Goal: Transaction & Acquisition: Download file/media

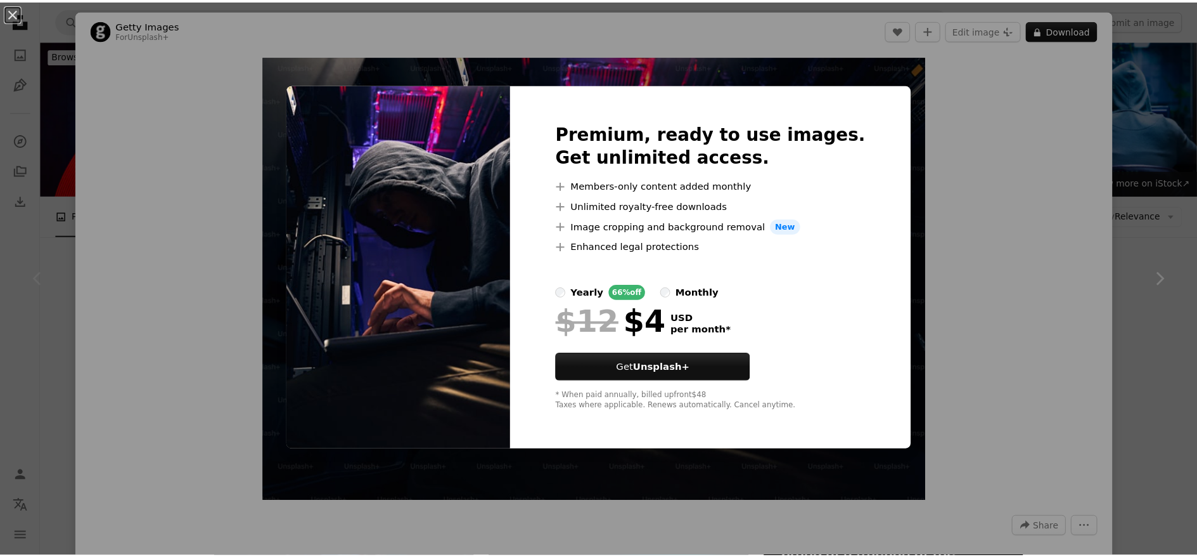
scroll to position [134, 0]
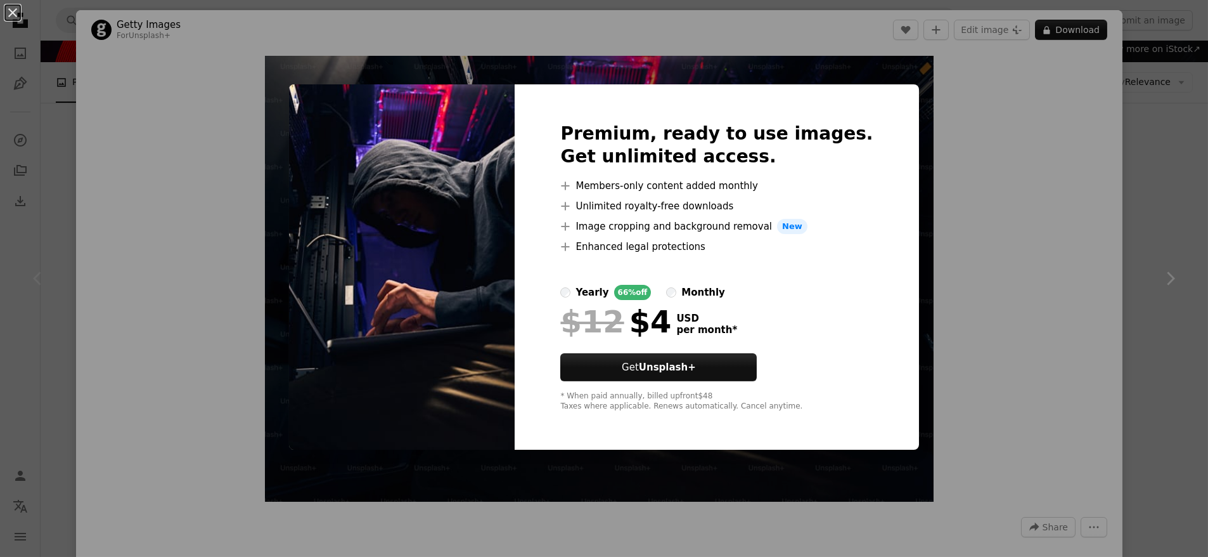
click at [334, 162] on img at bounding box center [402, 266] width 226 height 365
click at [15, 15] on button "An X shape" at bounding box center [12, 12] width 15 height 15
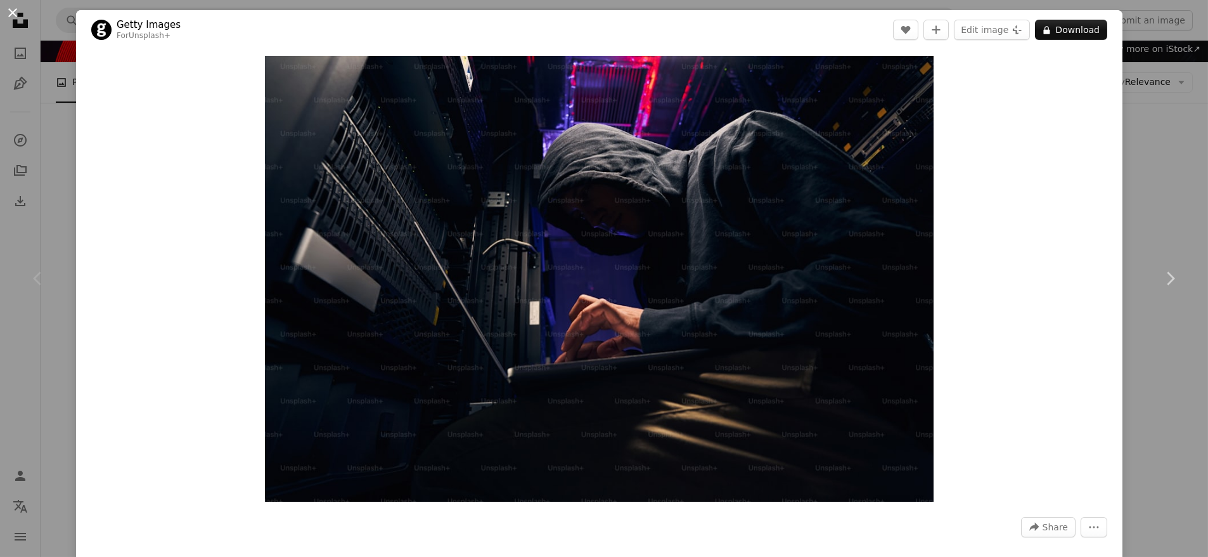
click at [10, 9] on button "An X shape" at bounding box center [12, 12] width 15 height 15
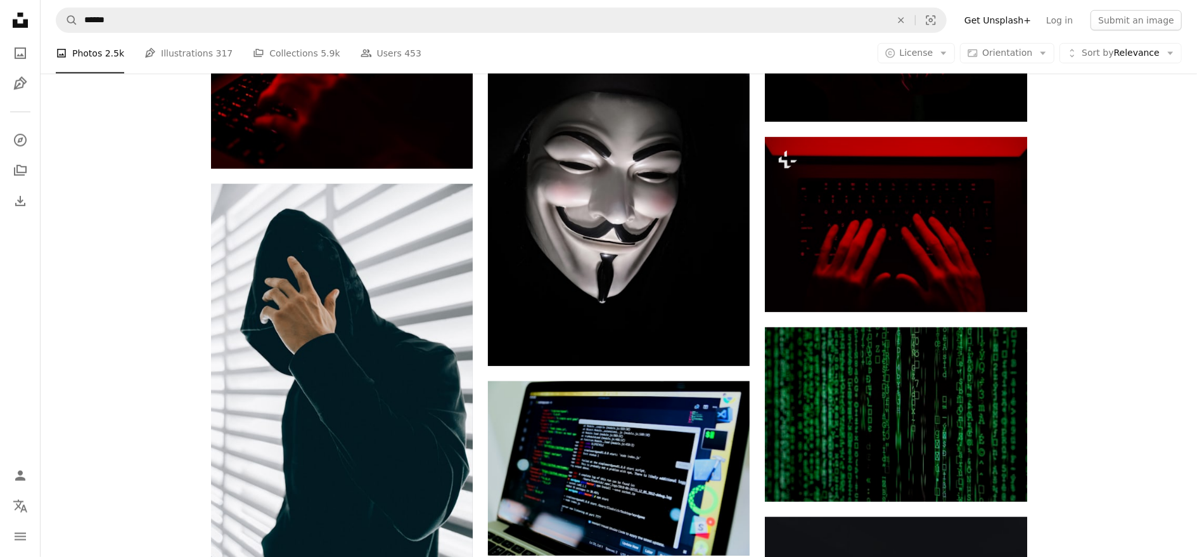
scroll to position [744, 0]
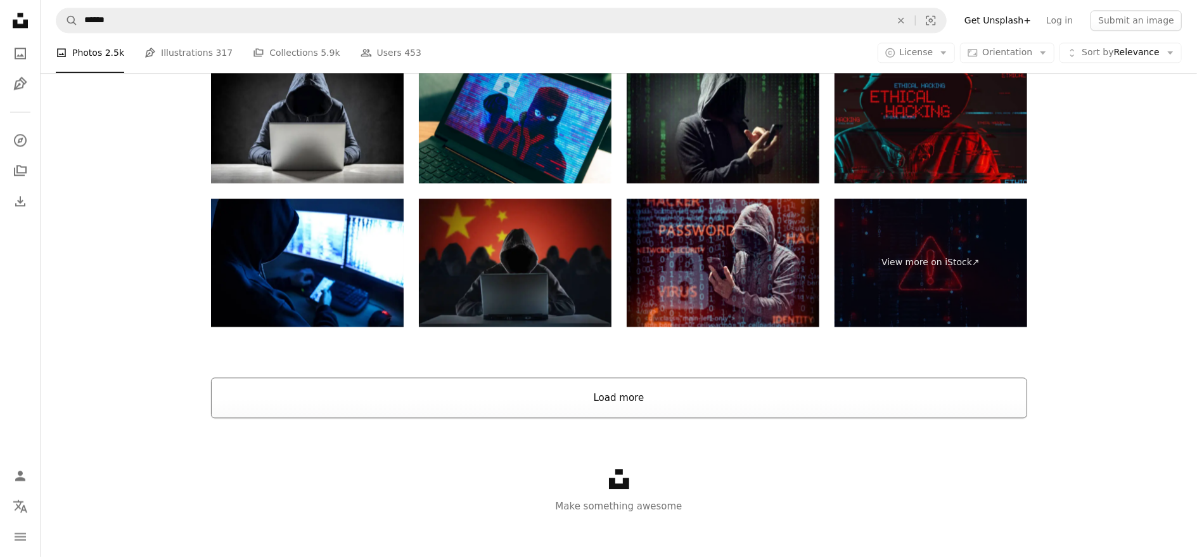
click at [592, 391] on button "Load more" at bounding box center [619, 397] width 816 height 41
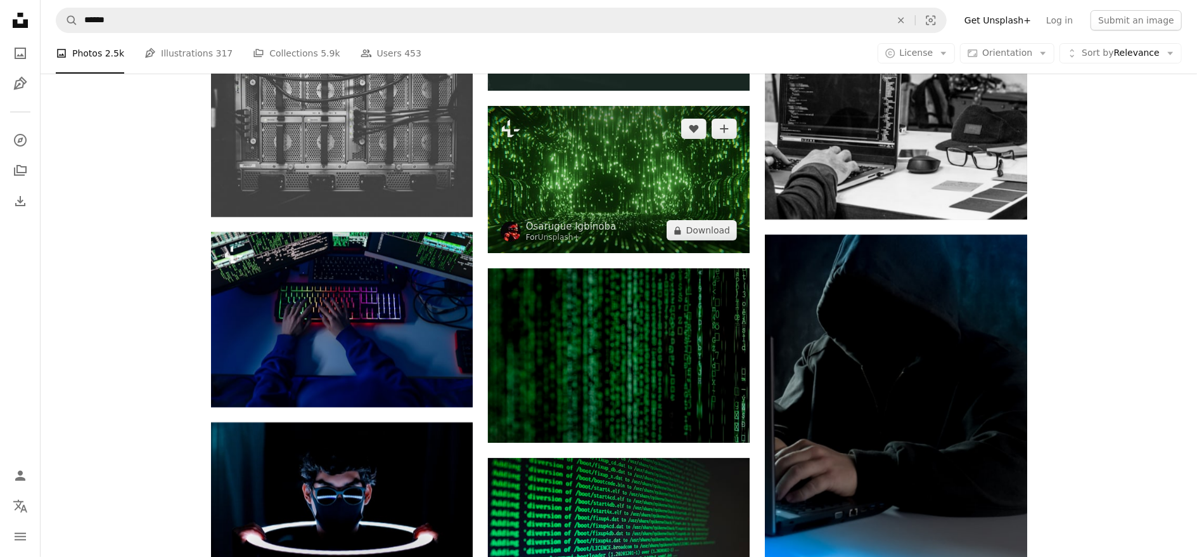
scroll to position [3680, 0]
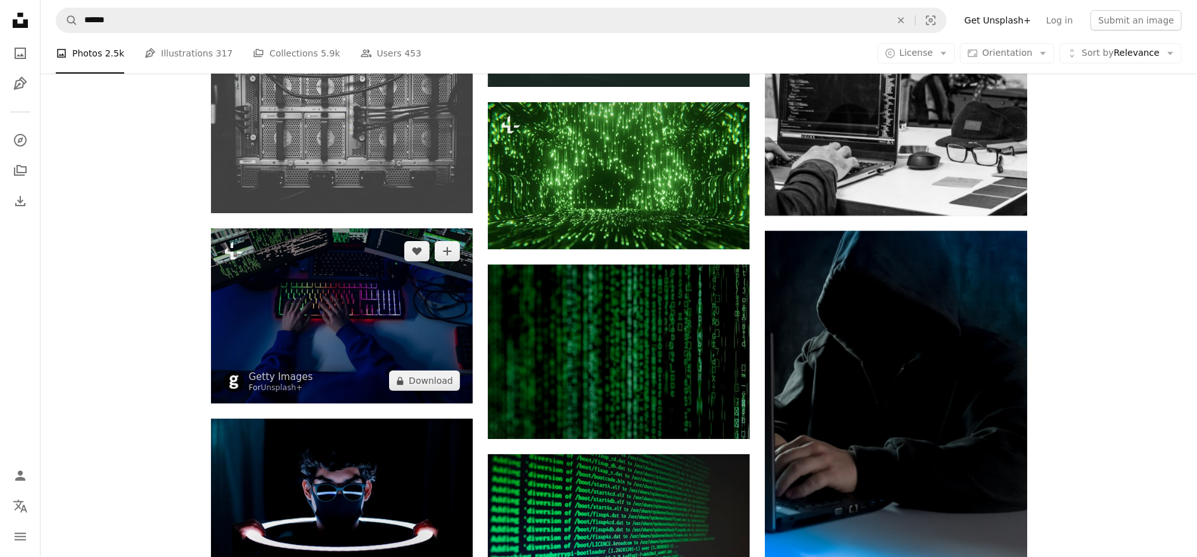
click at [366, 333] on img at bounding box center [342, 315] width 262 height 175
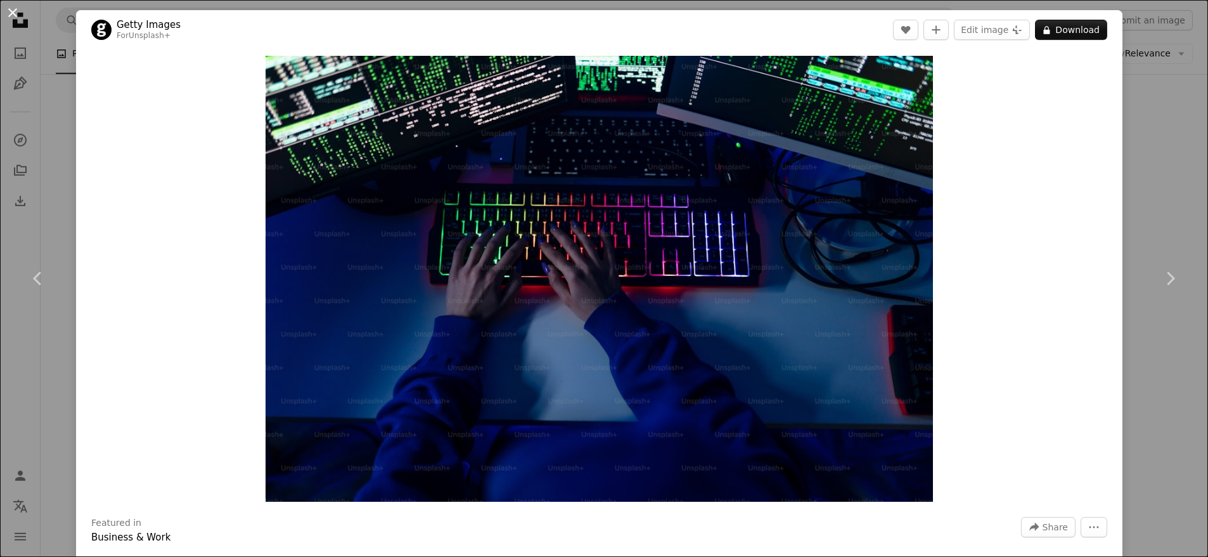
click at [5, 8] on button "An X shape" at bounding box center [12, 12] width 15 height 15
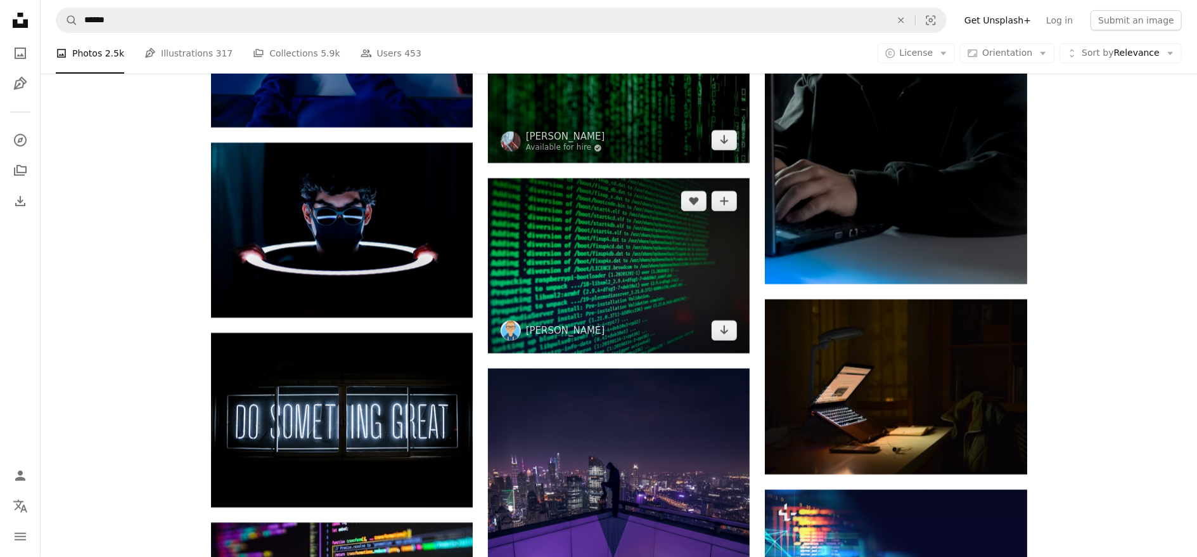
click at [714, 285] on img at bounding box center [619, 265] width 262 height 174
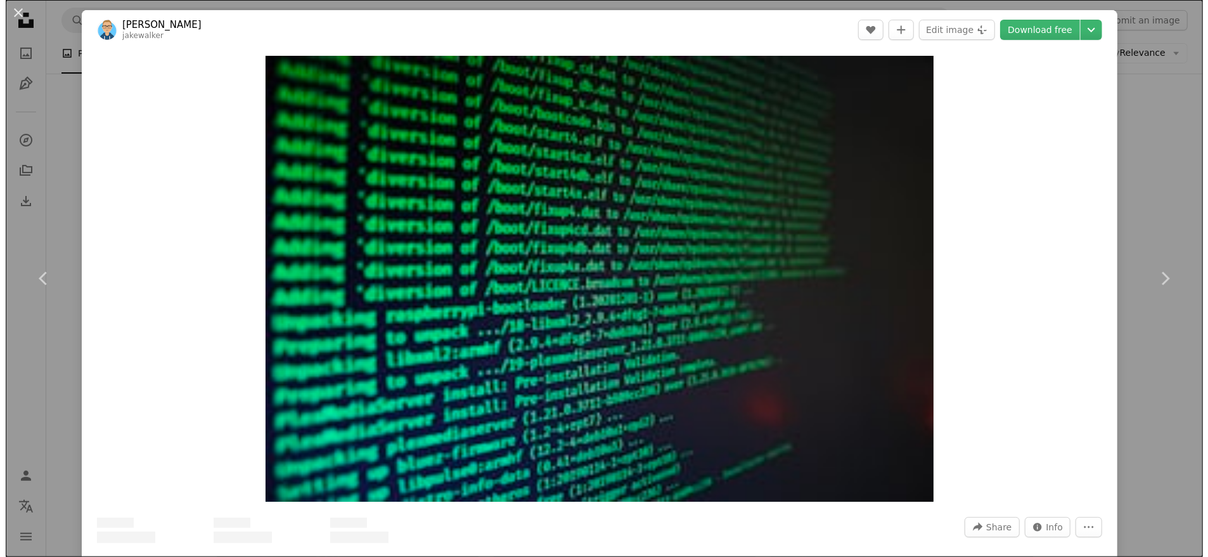
scroll to position [3852, 0]
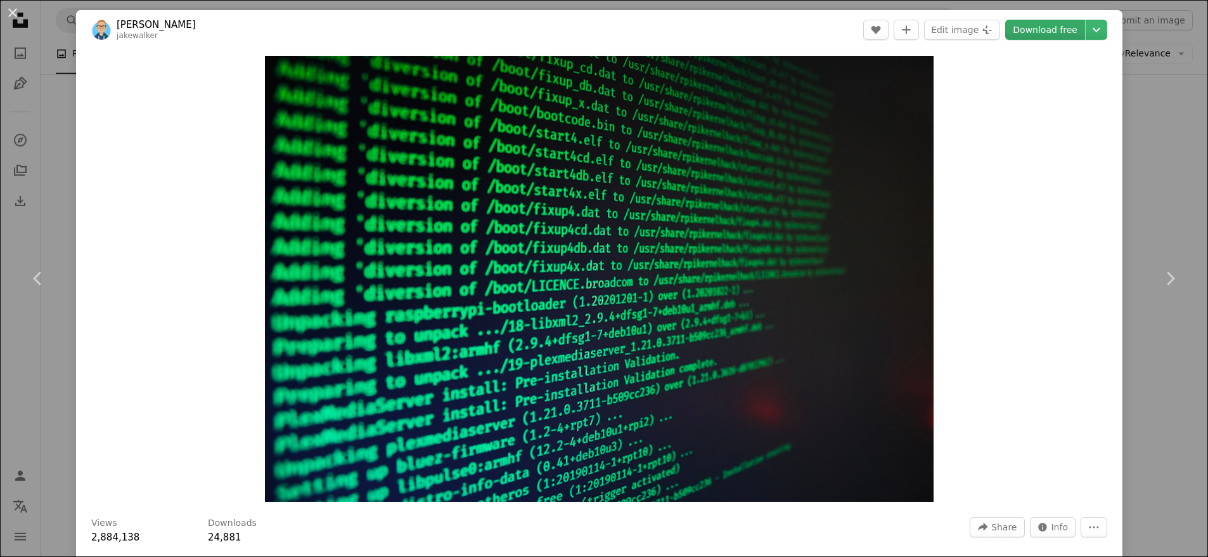
click at [1038, 38] on link "Download free" at bounding box center [1045, 30] width 80 height 20
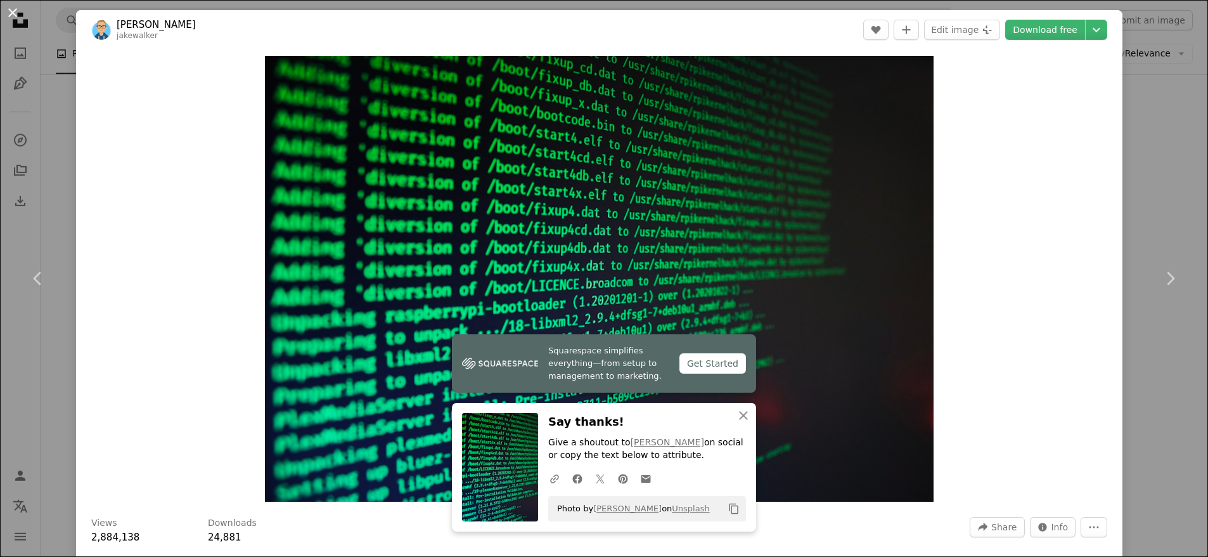
click at [8, 6] on button "An X shape" at bounding box center [12, 12] width 15 height 15
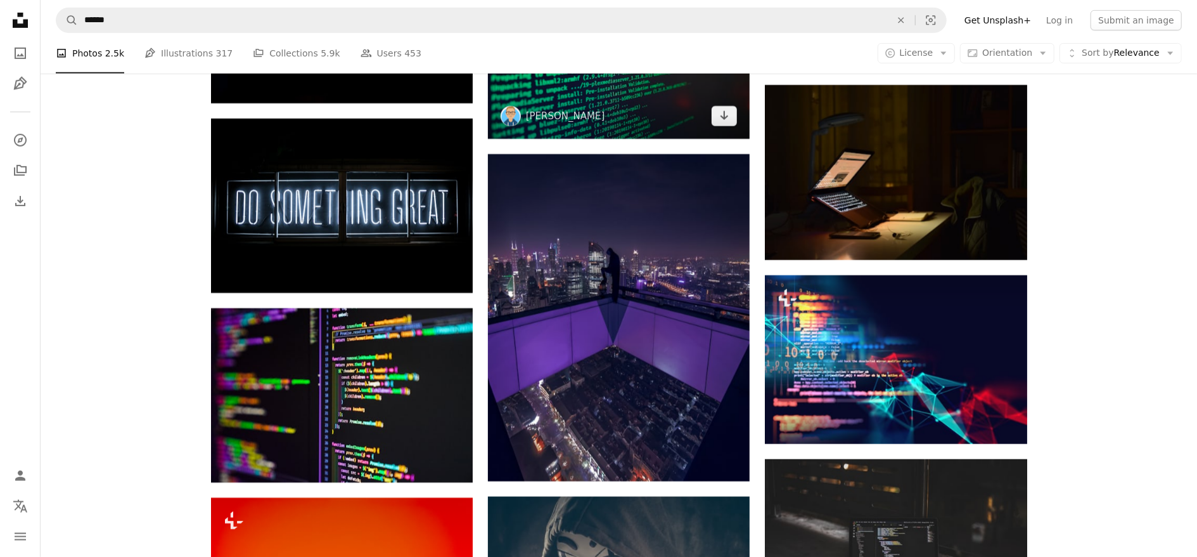
scroll to position [3973, 0]
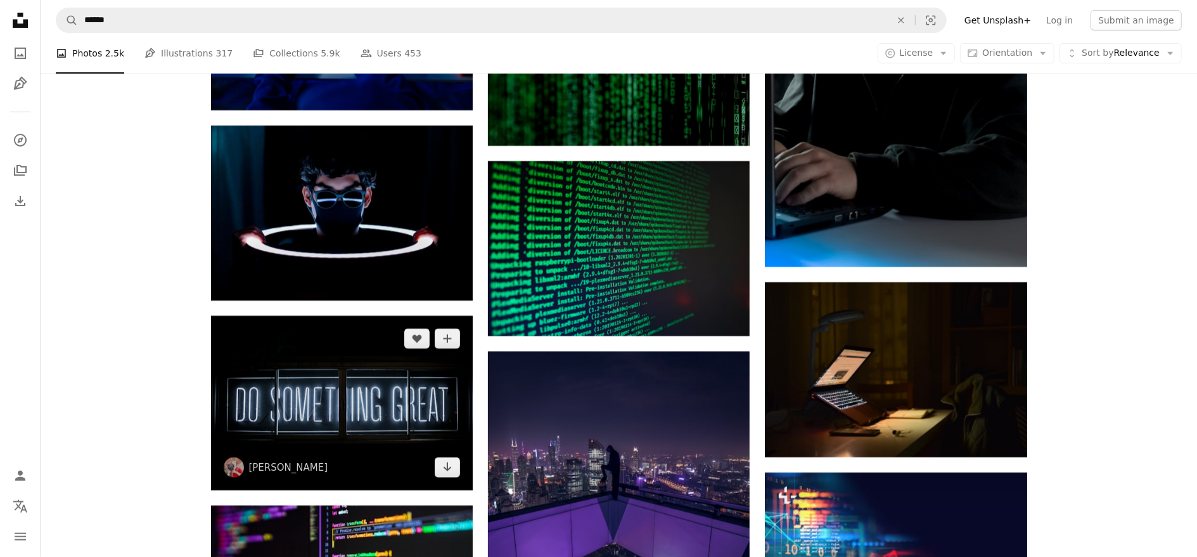
click at [368, 340] on img at bounding box center [342, 403] width 262 height 174
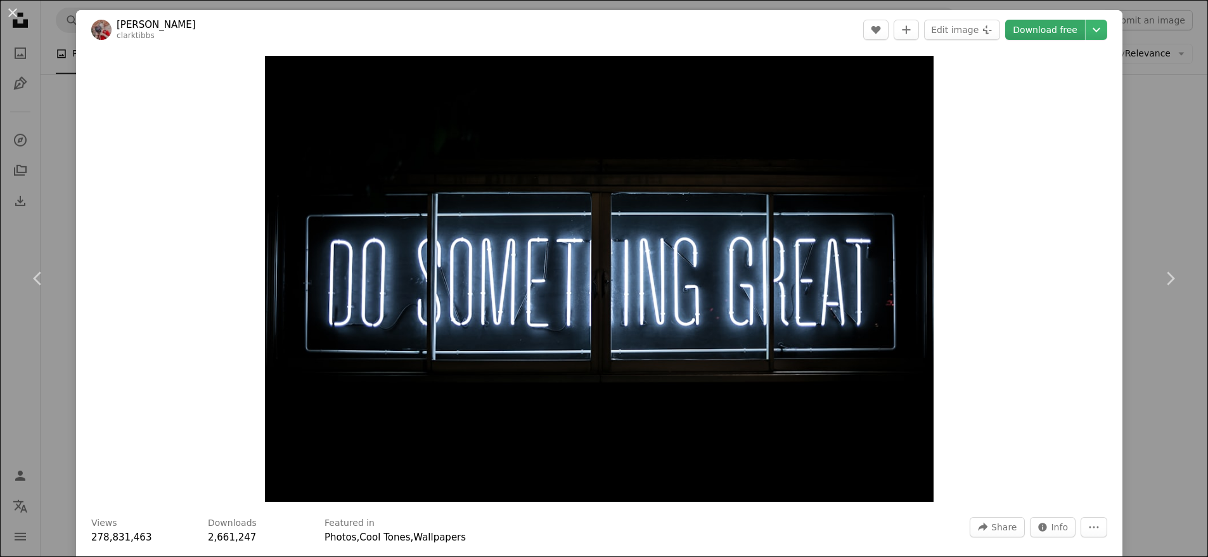
click at [1030, 29] on link "Download free" at bounding box center [1045, 30] width 80 height 20
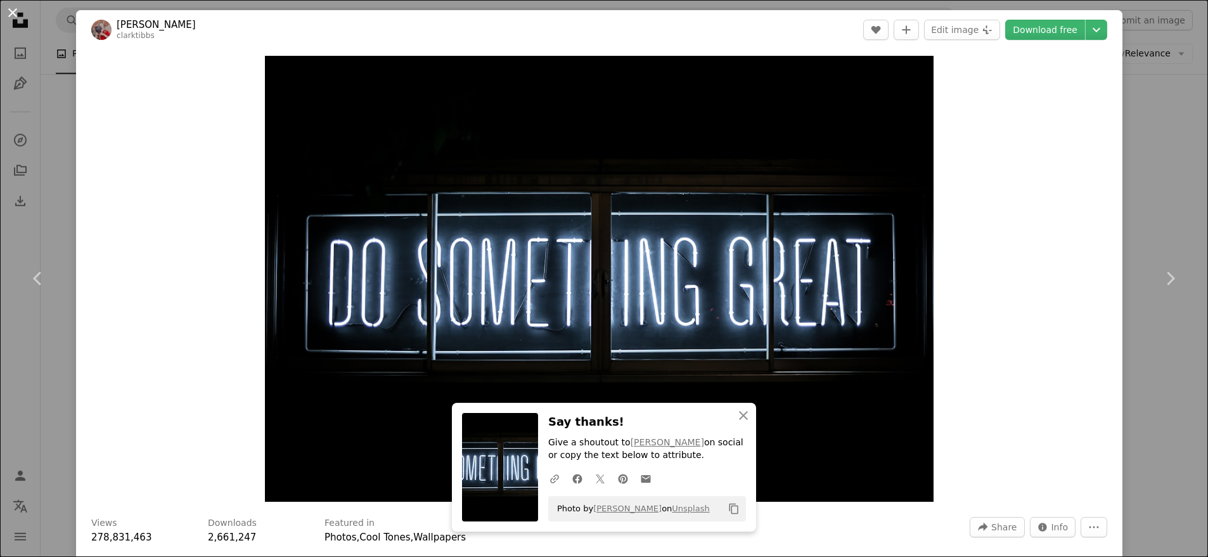
click at [10, 9] on button "An X shape" at bounding box center [12, 12] width 15 height 15
